Goal: Transaction & Acquisition: Purchase product/service

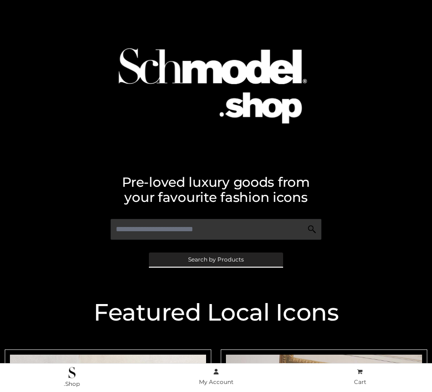
click at [215, 259] on span "Search by Products" at bounding box center [216, 260] width 56 height 6
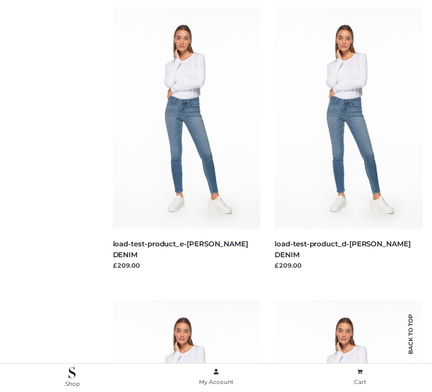
scroll to position [3200, 0]
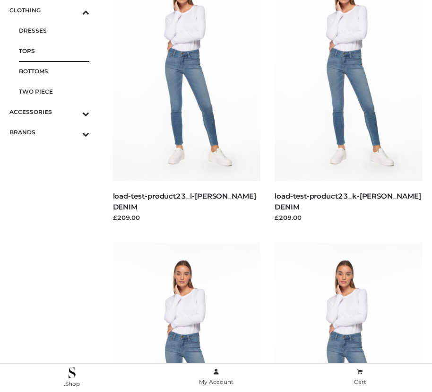
click at [54, 51] on span "TOPS" at bounding box center [54, 50] width 70 height 11
